Goal: Transaction & Acquisition: Subscribe to service/newsletter

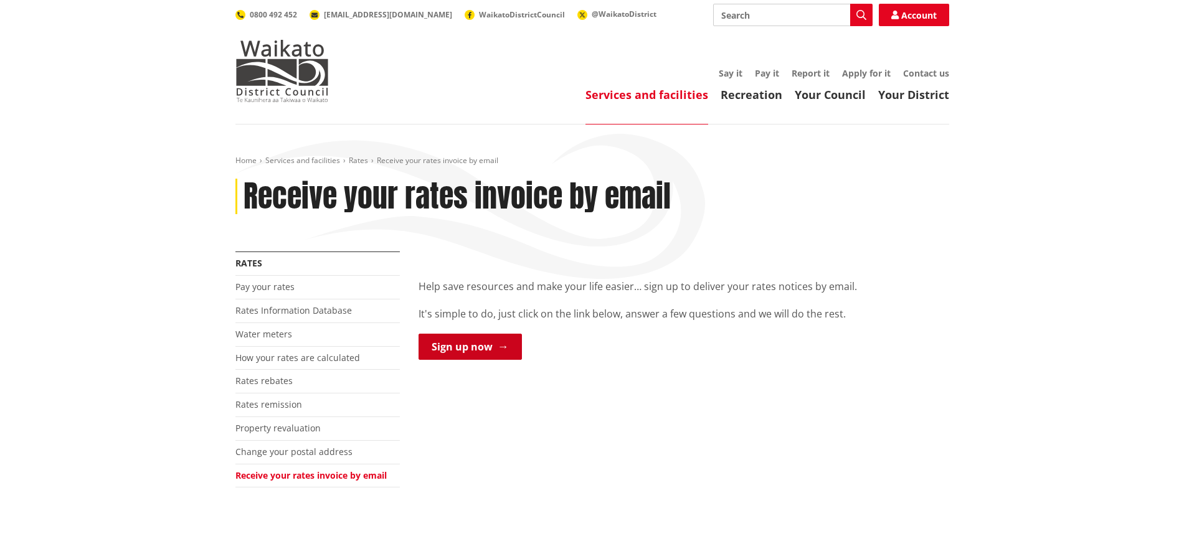
click at [469, 343] on link "Sign up now" at bounding box center [469, 347] width 103 height 26
drag, startPoint x: 811, startPoint y: 469, endPoint x: 819, endPoint y: 463, distance: 10.7
click at [819, 463] on div "More from this section Rates Pay your rates Rates Information Database Water me…" at bounding box center [592, 385] width 732 height 267
click at [828, 441] on div "More from this section Rates Pay your rates Rates Information Database Water me…" at bounding box center [592, 385] width 732 height 267
click at [1168, 90] on header "Toggle search Toggle navigation Services and facilities Recreation Your Council…" at bounding box center [592, 62] width 1184 height 125
